Goal: Task Accomplishment & Management: Manage account settings

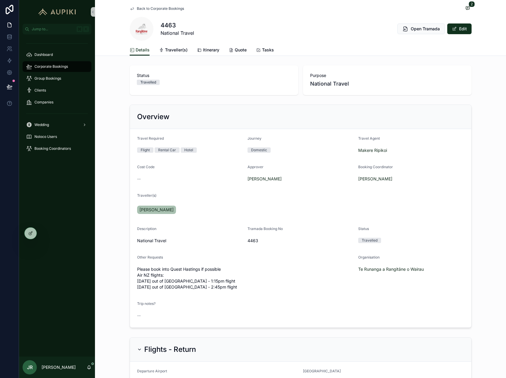
scroll to position [239, 0]
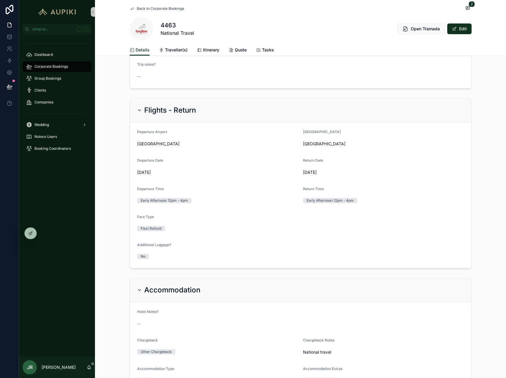
click at [63, 63] on div "Corporate Bookings" at bounding box center [57, 67] width 62 height 10
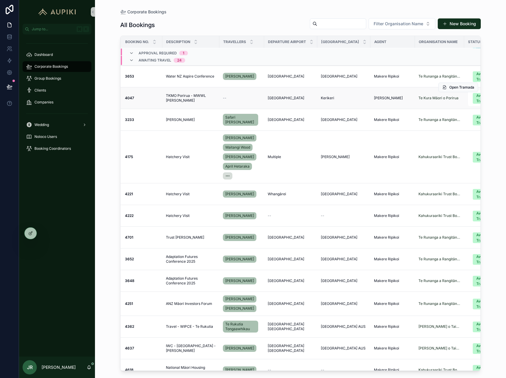
scroll to position [26, 0]
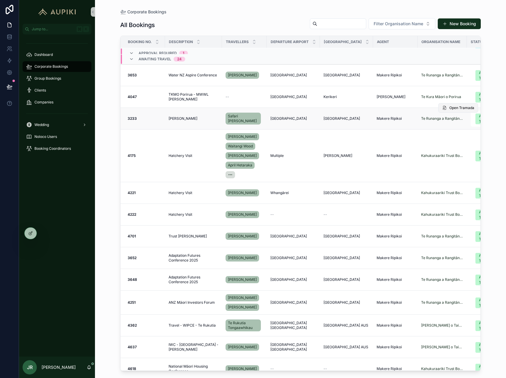
click at [466, 108] on span "Open Tramada" at bounding box center [461, 107] width 25 height 5
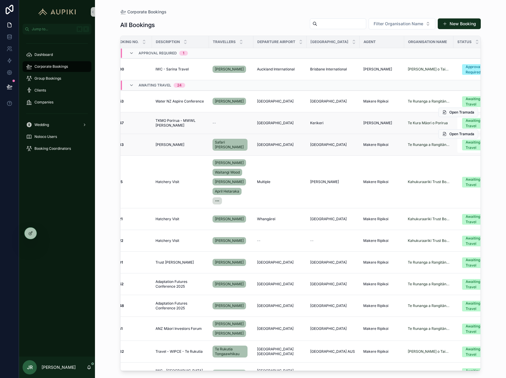
scroll to position [0, 18]
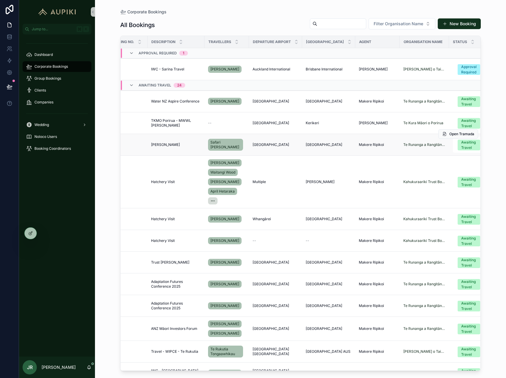
click at [183, 141] on td "Te Kakano Te Kakano" at bounding box center [176, 145] width 57 height 22
click at [168, 144] on span "[PERSON_NAME]" at bounding box center [165, 144] width 29 height 5
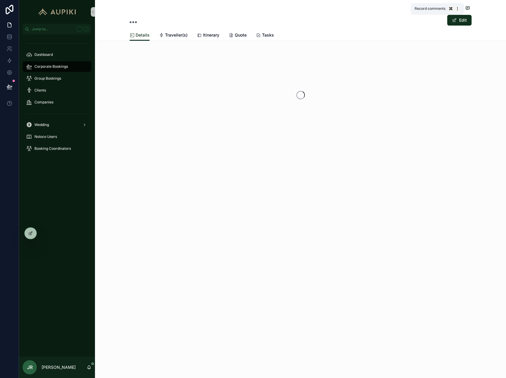
click at [469, 8] on icon "scrollable content" at bounding box center [468, 8] width 5 height 5
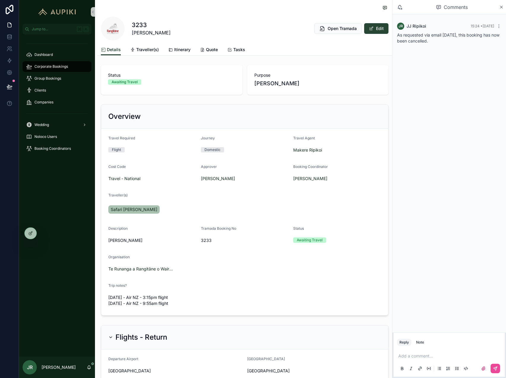
click at [372, 29] on span "scrollable content" at bounding box center [371, 28] width 5 height 5
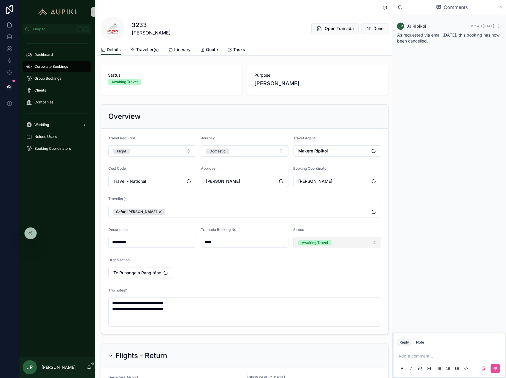
click at [321, 245] on div "Awaiting Travel" at bounding box center [315, 242] width 26 height 5
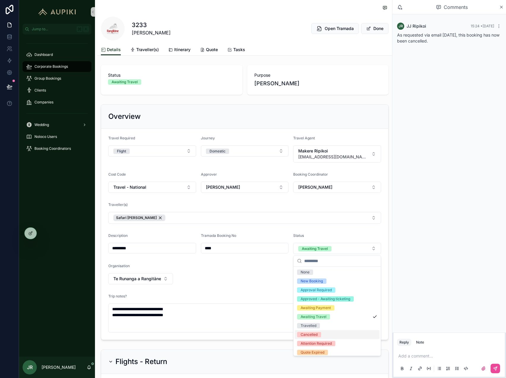
click at [310, 336] on div "Cancelled" at bounding box center [309, 334] width 17 height 5
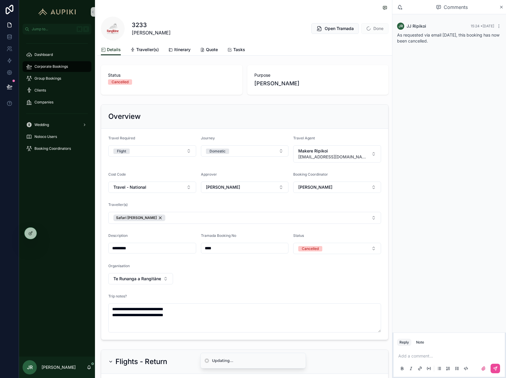
click at [432, 112] on div "JR JJ Ripikoi 15:24 • Today As requested via email today, this booking has now …" at bounding box center [449, 173] width 114 height 318
click at [374, 16] on div "3233 Te Kakano Open Tramada Done" at bounding box center [245, 22] width 288 height 44
click at [385, 28] on button "Done" at bounding box center [374, 28] width 27 height 11
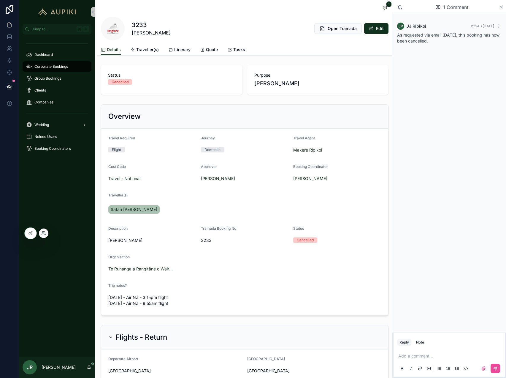
click at [42, 234] on icon at bounding box center [43, 233] width 5 height 5
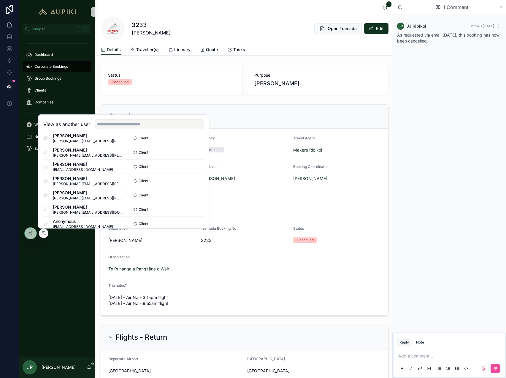
scroll to position [97, 0]
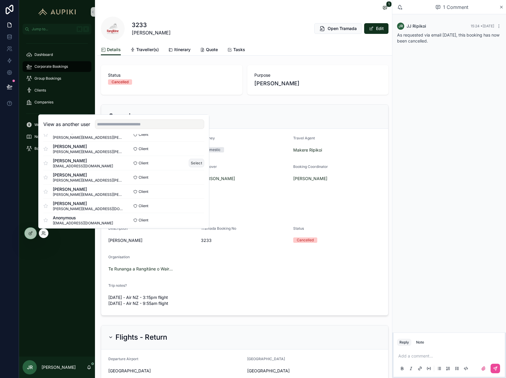
click at [193, 162] on button "Select" at bounding box center [196, 163] width 15 height 9
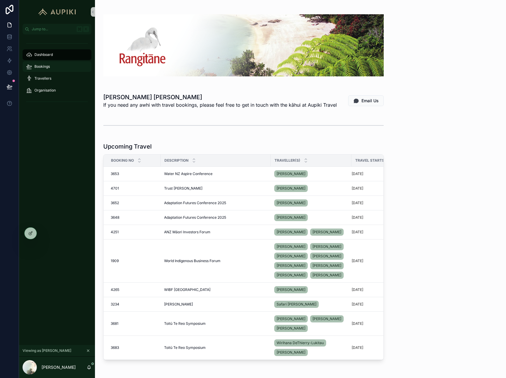
click at [40, 68] on span "Bookings" at bounding box center [41, 66] width 15 height 5
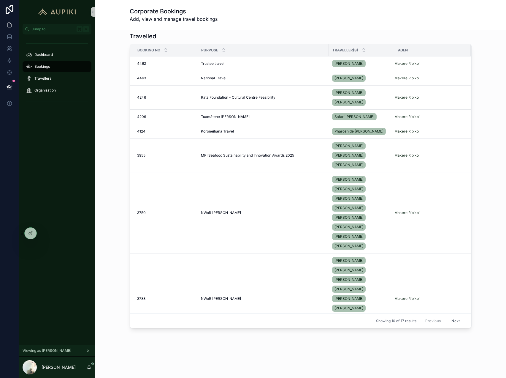
scroll to position [332, 0]
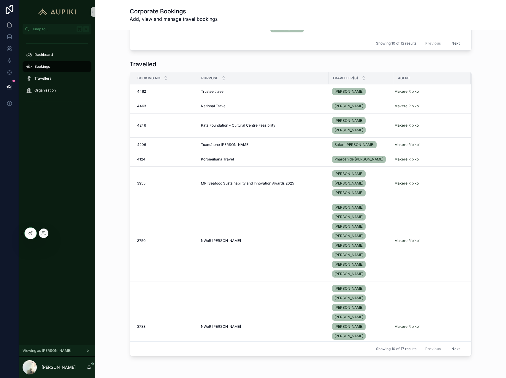
click at [30, 232] on icon at bounding box center [31, 232] width 2 height 2
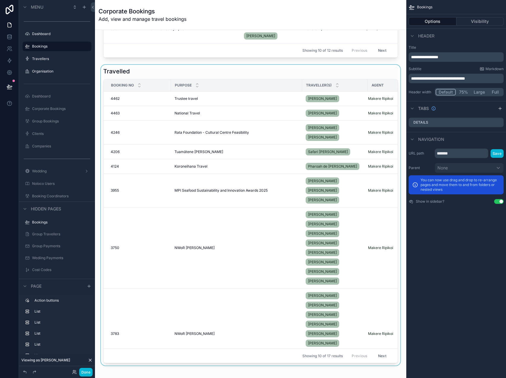
scroll to position [496, 0]
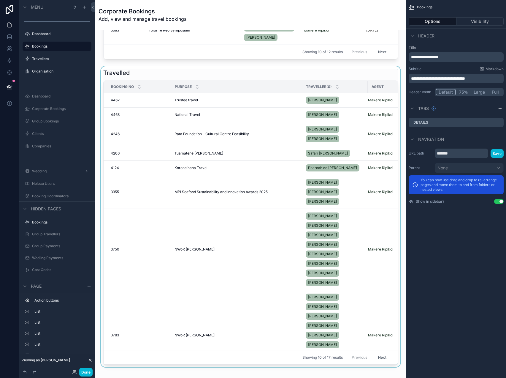
click at [162, 78] on div "scrollable content" at bounding box center [251, 216] width 302 height 300
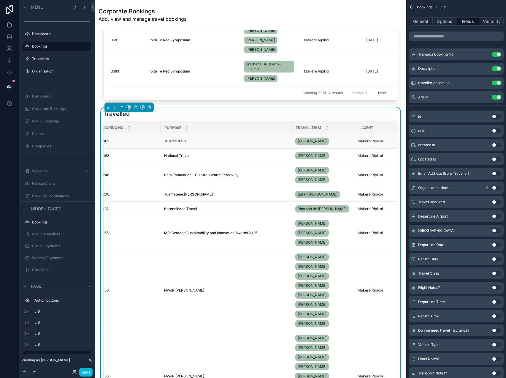
scroll to position [455, 0]
click at [136, 107] on icon "scrollable content" at bounding box center [136, 108] width 2 height 2
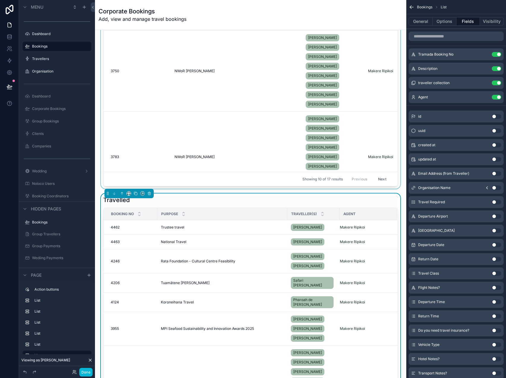
scroll to position [676, 0]
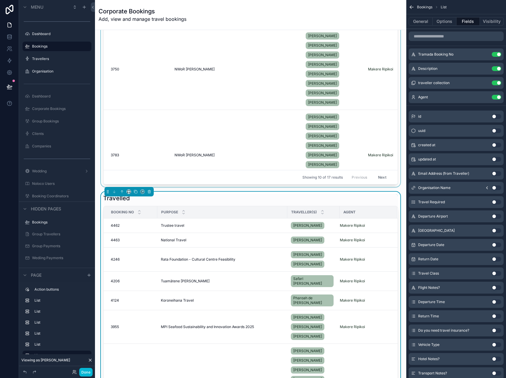
click at [175, 228] on td "Trustee travel Trustee travel" at bounding box center [222, 225] width 130 height 15
click at [215, 197] on div "Travelled" at bounding box center [250, 198] width 295 height 8
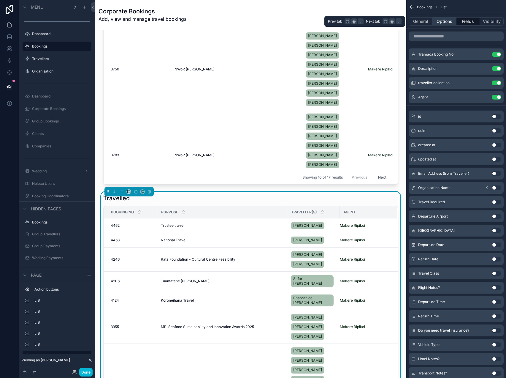
click at [446, 22] on button "Options" at bounding box center [445, 21] width 24 height 8
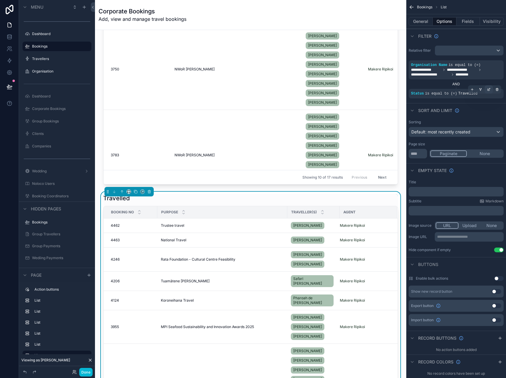
click at [490, 88] on icon "scrollable content" at bounding box center [489, 90] width 4 height 4
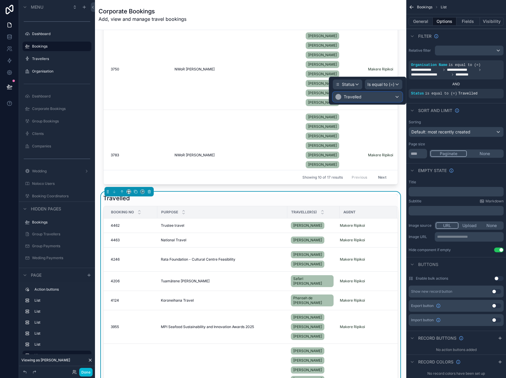
click at [386, 96] on div "Travelled" at bounding box center [367, 97] width 69 height 10
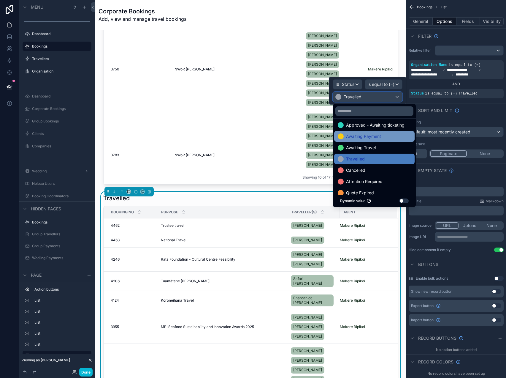
scroll to position [29, 0]
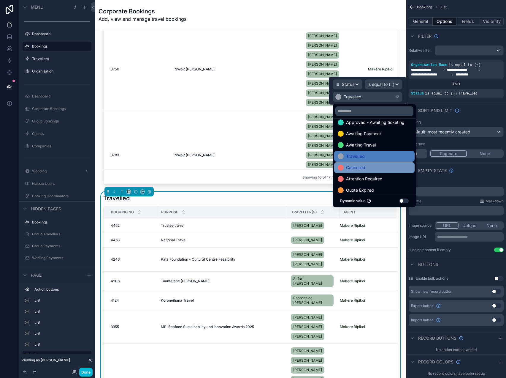
click at [375, 167] on div "Cancelled" at bounding box center [374, 167] width 73 height 7
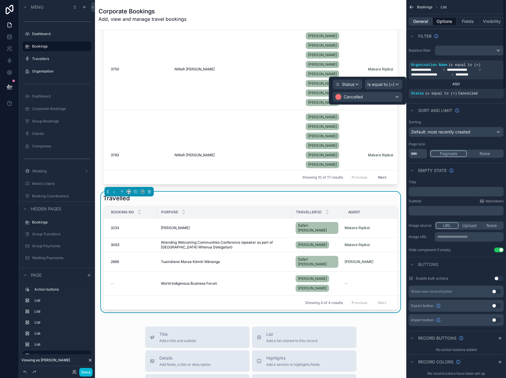
click at [424, 20] on button "General" at bounding box center [421, 21] width 24 height 8
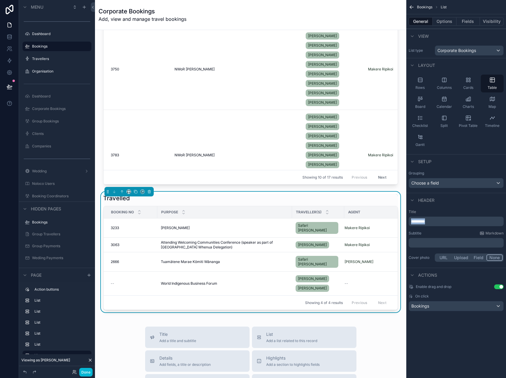
drag, startPoint x: 435, startPoint y: 221, endPoint x: 368, endPoint y: 213, distance: 67.6
click at [368, 213] on div "Jump to... K Dashboard Bookings Travellers Organisation Dashboard Corporate Boo…" at bounding box center [300, 189] width 411 height 378
click at [87, 372] on button "Done" at bounding box center [85, 372] width 13 height 9
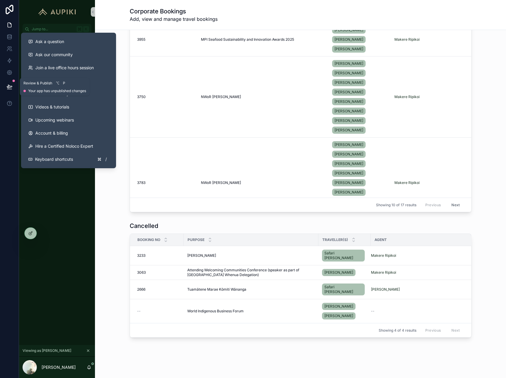
click at [9, 81] on button at bounding box center [9, 86] width 13 height 17
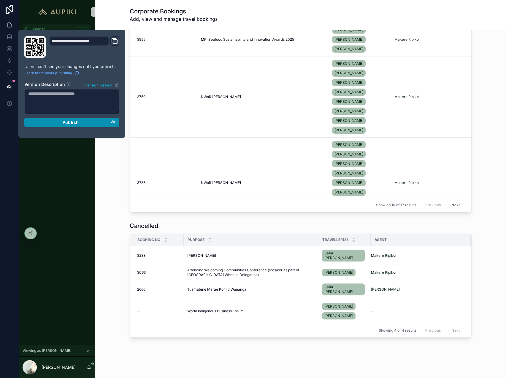
click at [71, 125] on button "Publish" at bounding box center [71, 123] width 95 height 10
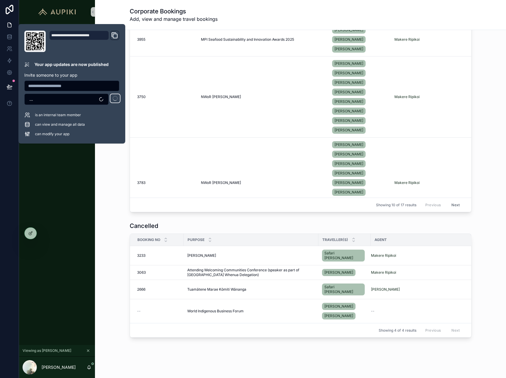
click at [107, 205] on div "Travelled Booking No Purpose Traveller(s) Agent 4462 4462 Trustee travel Truste…" at bounding box center [301, 64] width 402 height 300
